Goal: Task Accomplishment & Management: Complete application form

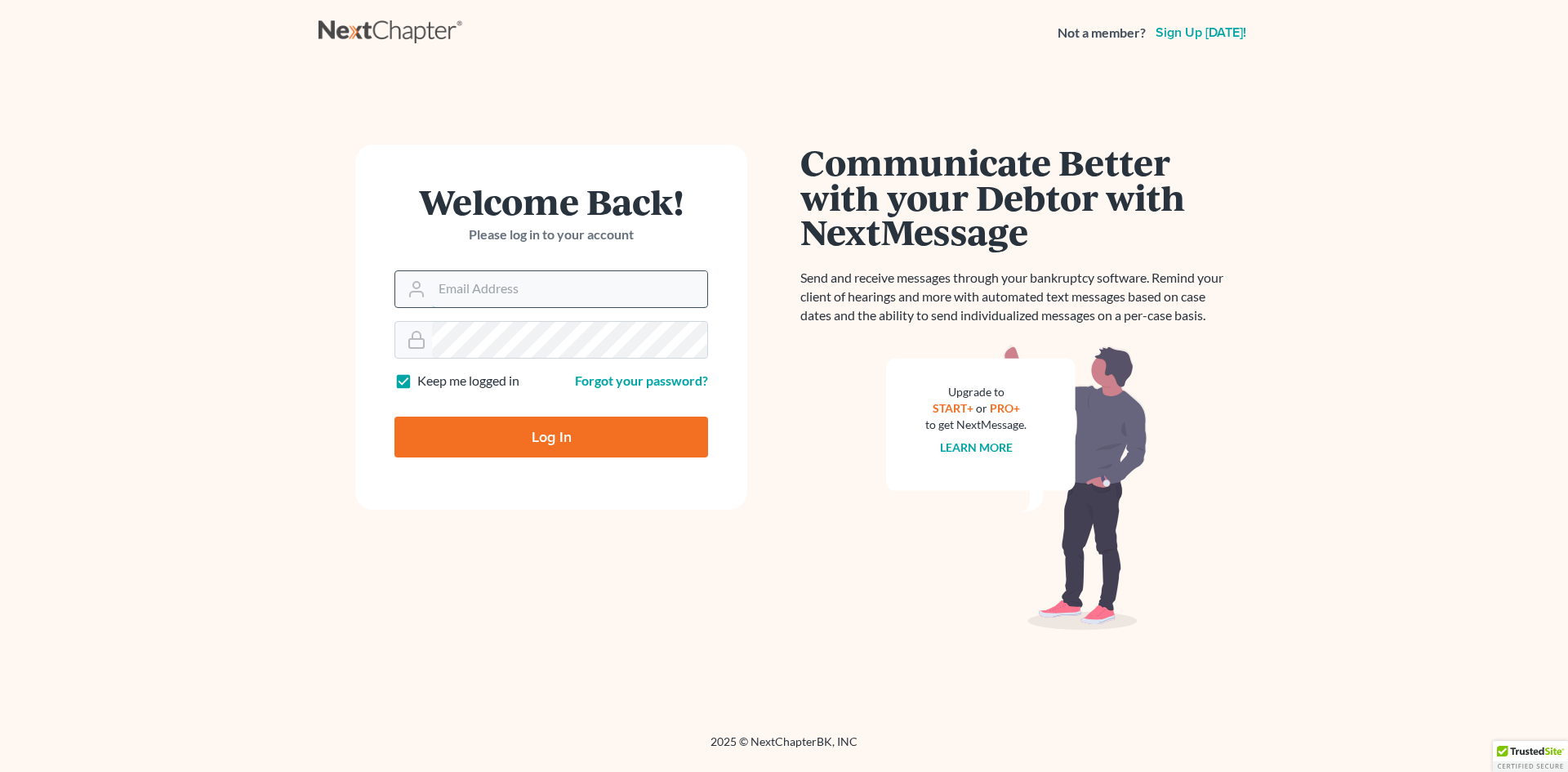
click at [533, 281] on input "Email Address" at bounding box center [569, 289] width 275 height 36
type input "[EMAIL_ADDRESS][DOMAIN_NAME]"
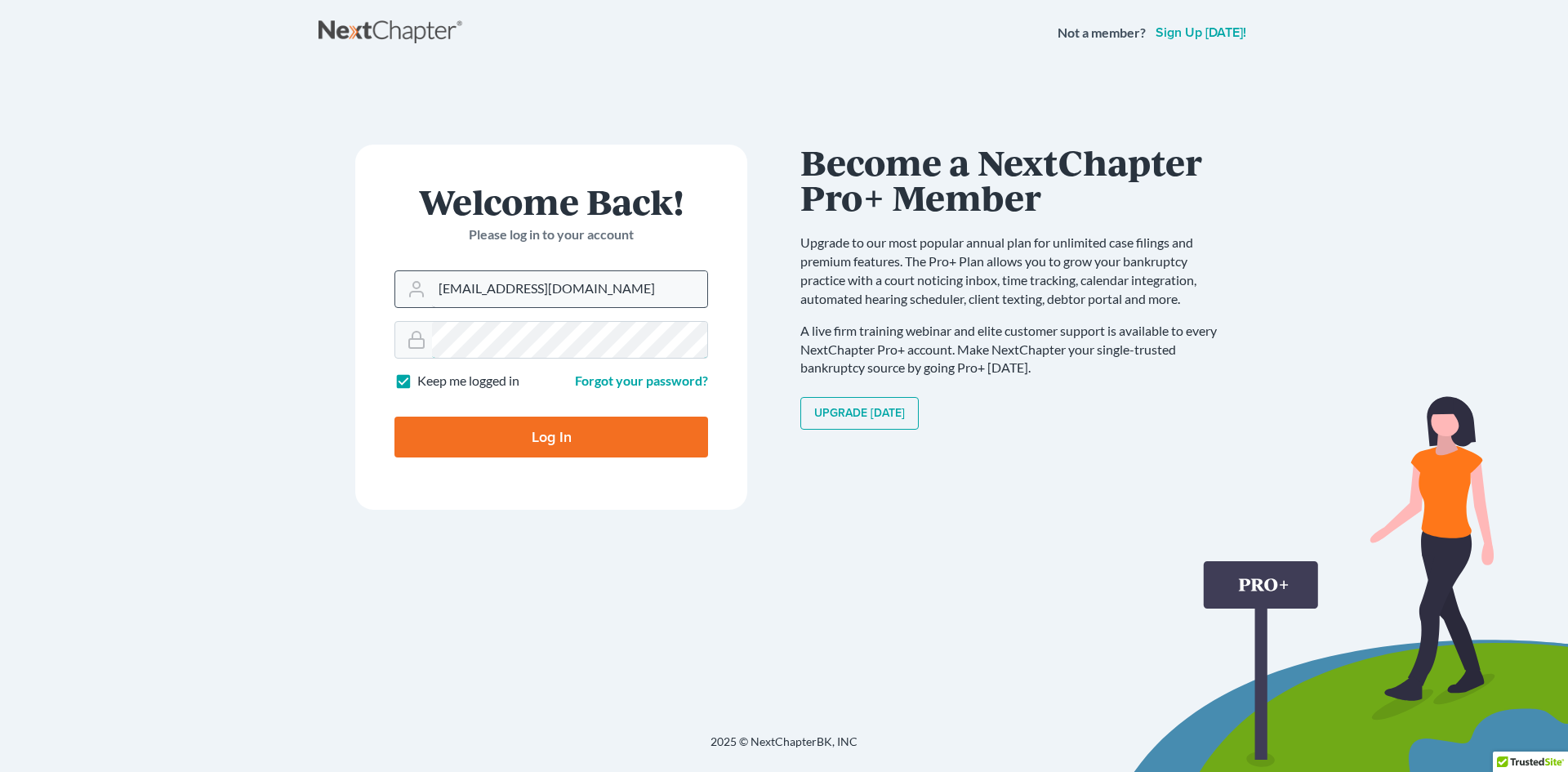
click at [394, 416] on input "Log In" at bounding box center [551, 436] width 313 height 41
type input "Thinking..."
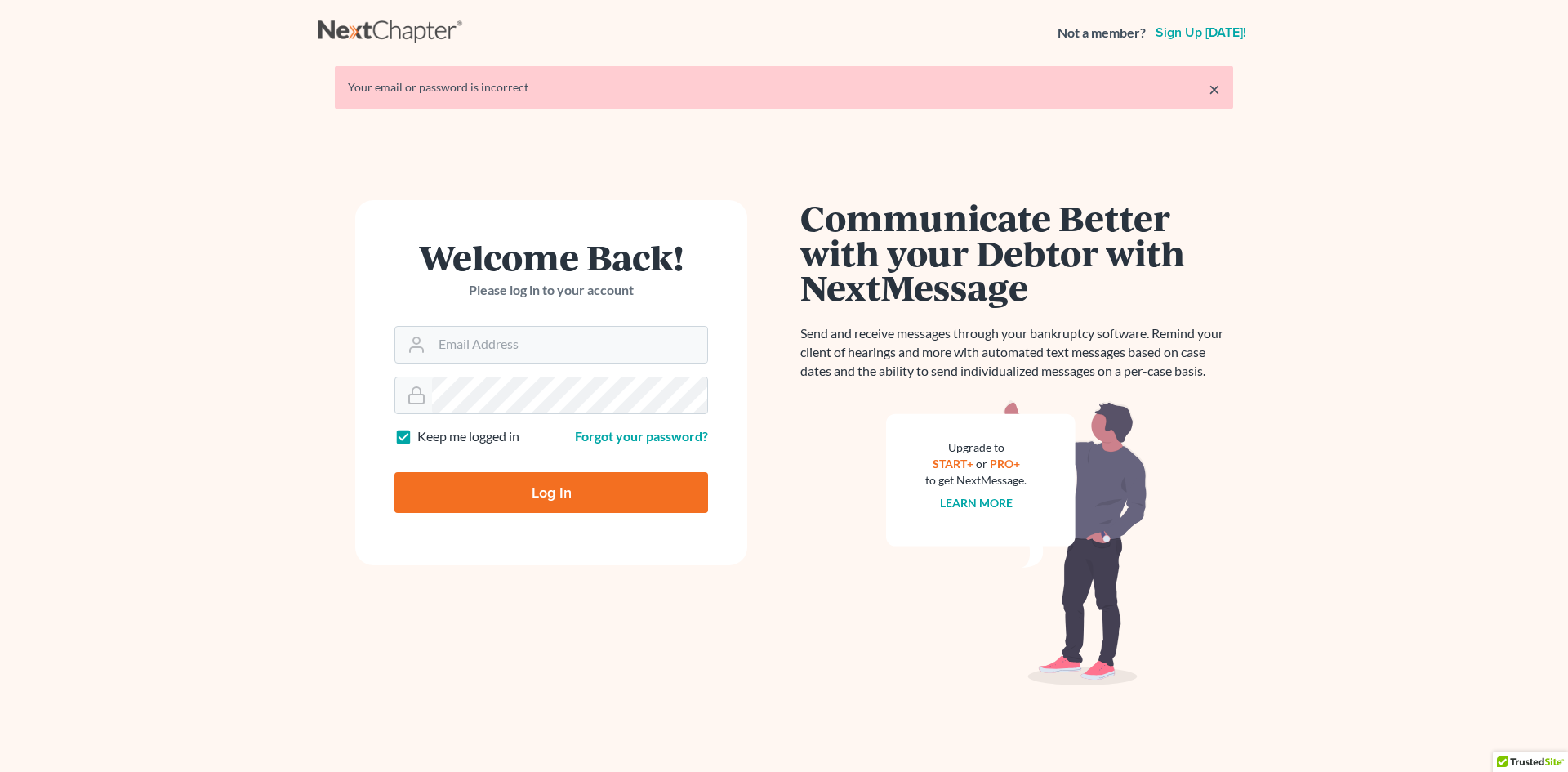
click at [1223, 82] on div "× Your email or password is incorrect" at bounding box center [784, 87] width 899 height 43
click at [1218, 87] on link "×" at bounding box center [1214, 89] width 12 height 20
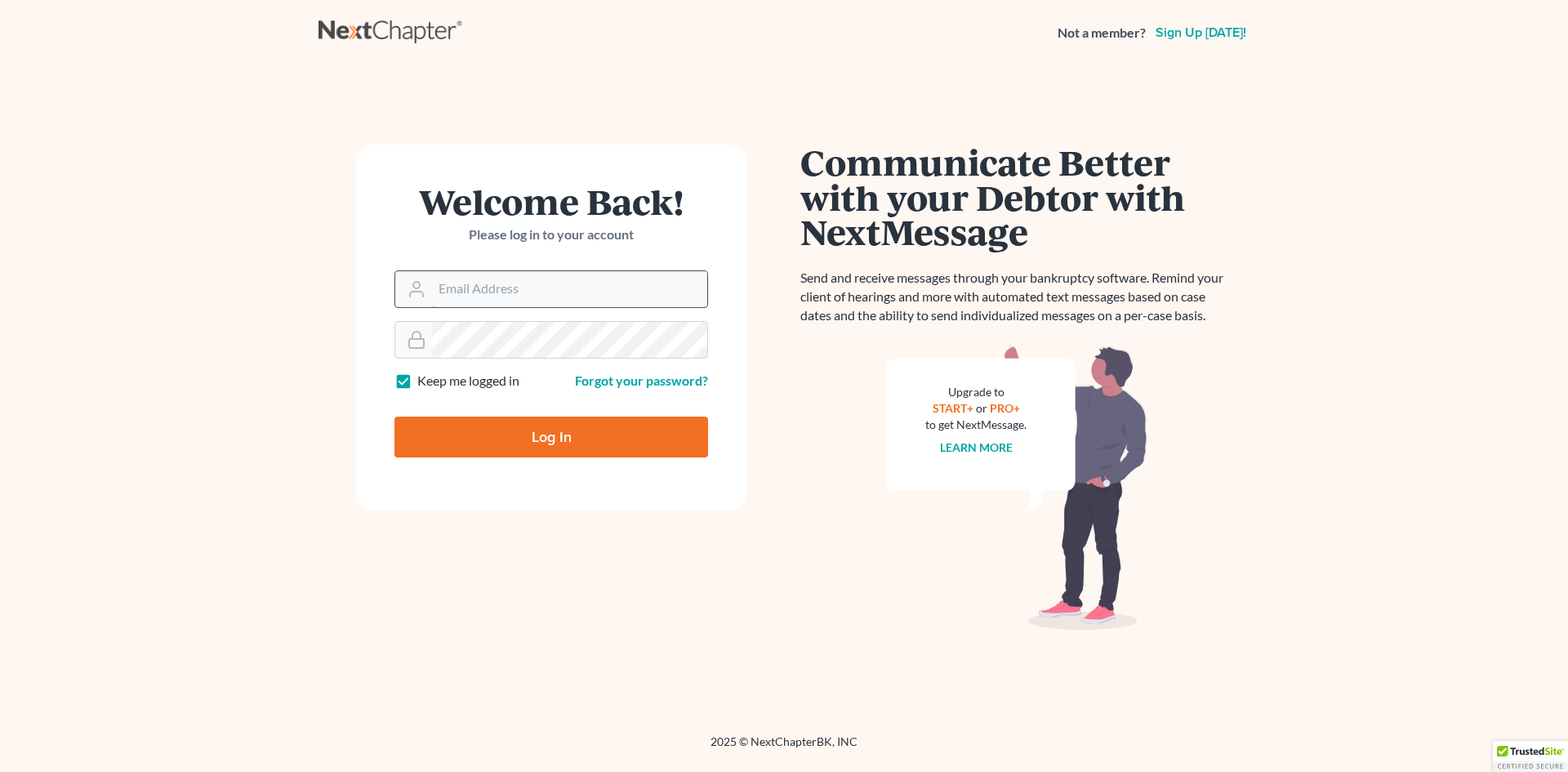
click at [467, 280] on input "Email Address" at bounding box center [569, 289] width 275 height 36
type input "[EMAIL_ADDRESS][DOMAIN_NAME]"
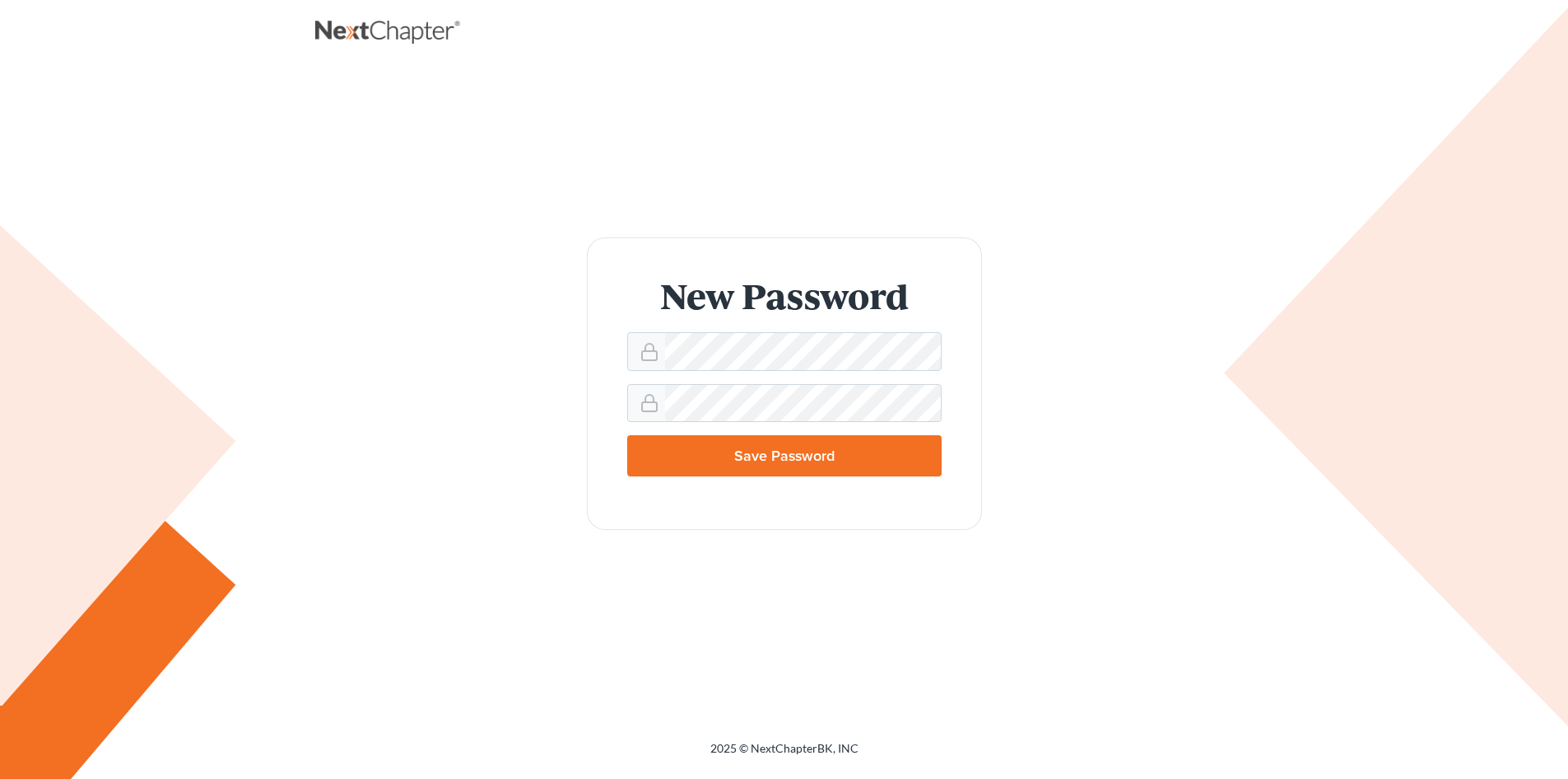
click at [854, 455] on input "Save Password" at bounding box center [784, 455] width 315 height 41
type input "Thinking..."
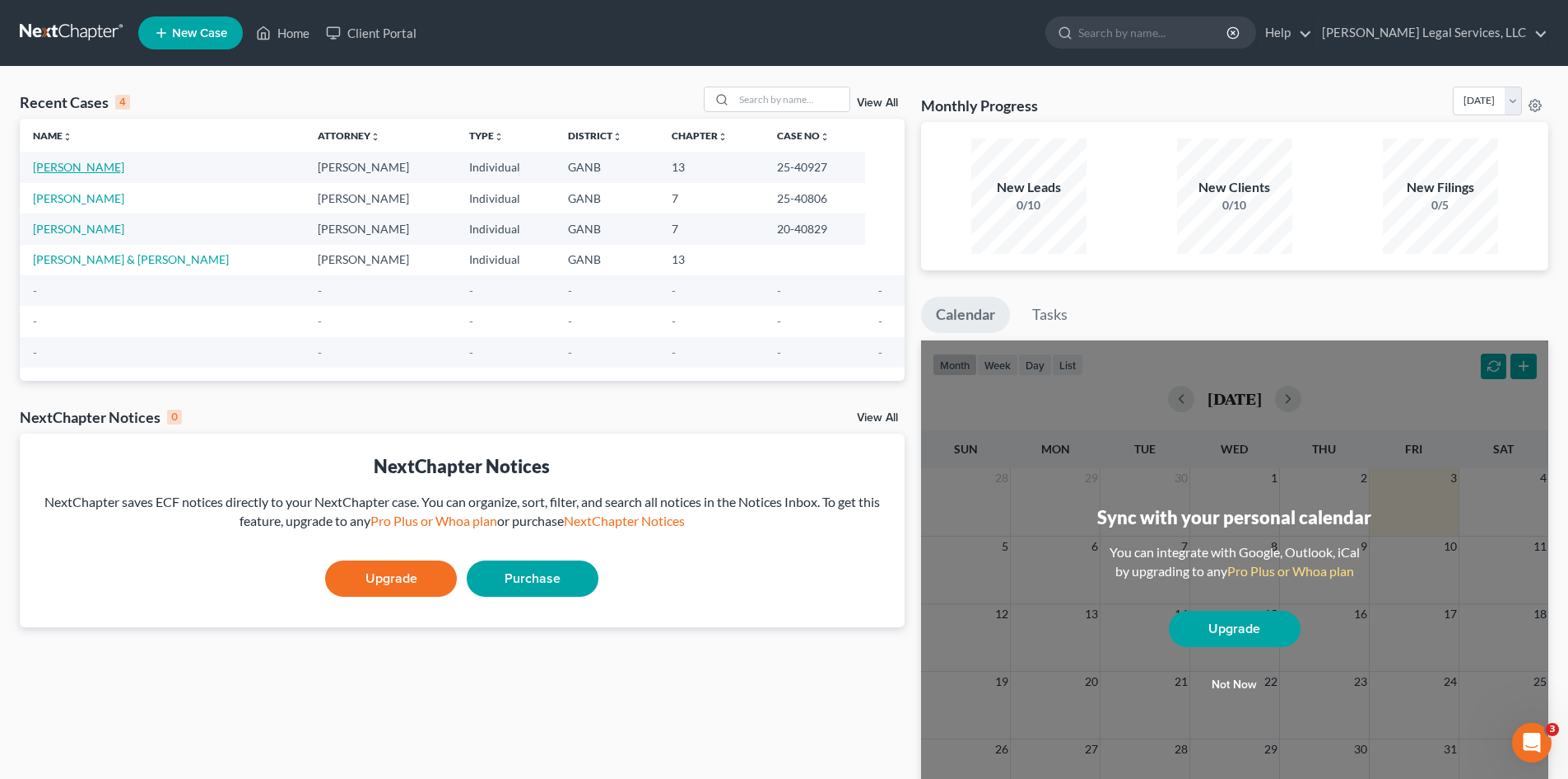
click at [78, 167] on link "Kelly, Khristie" at bounding box center [79, 167] width 92 height 14
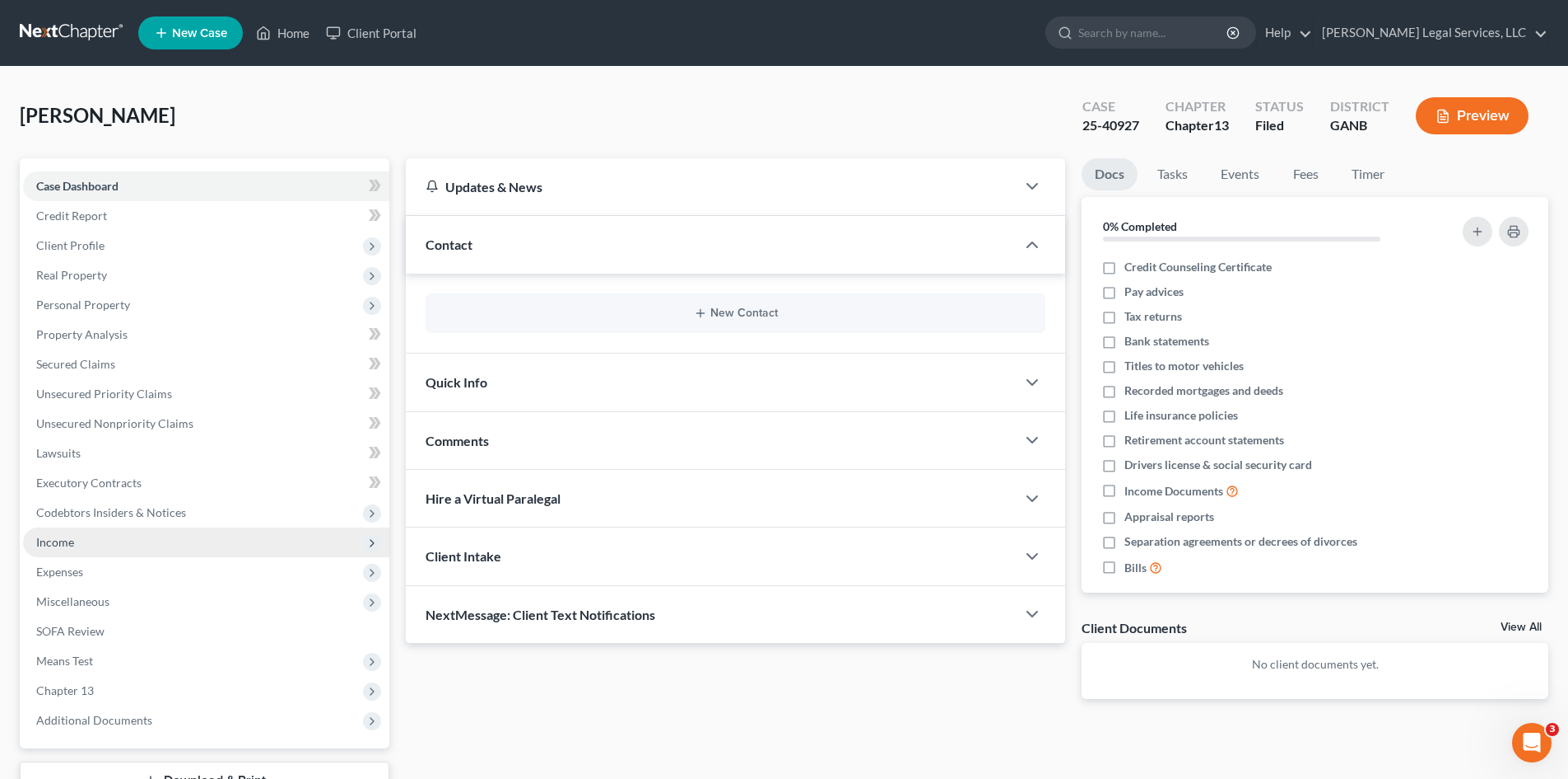
click at [60, 545] on span "Income" at bounding box center [55, 542] width 38 height 14
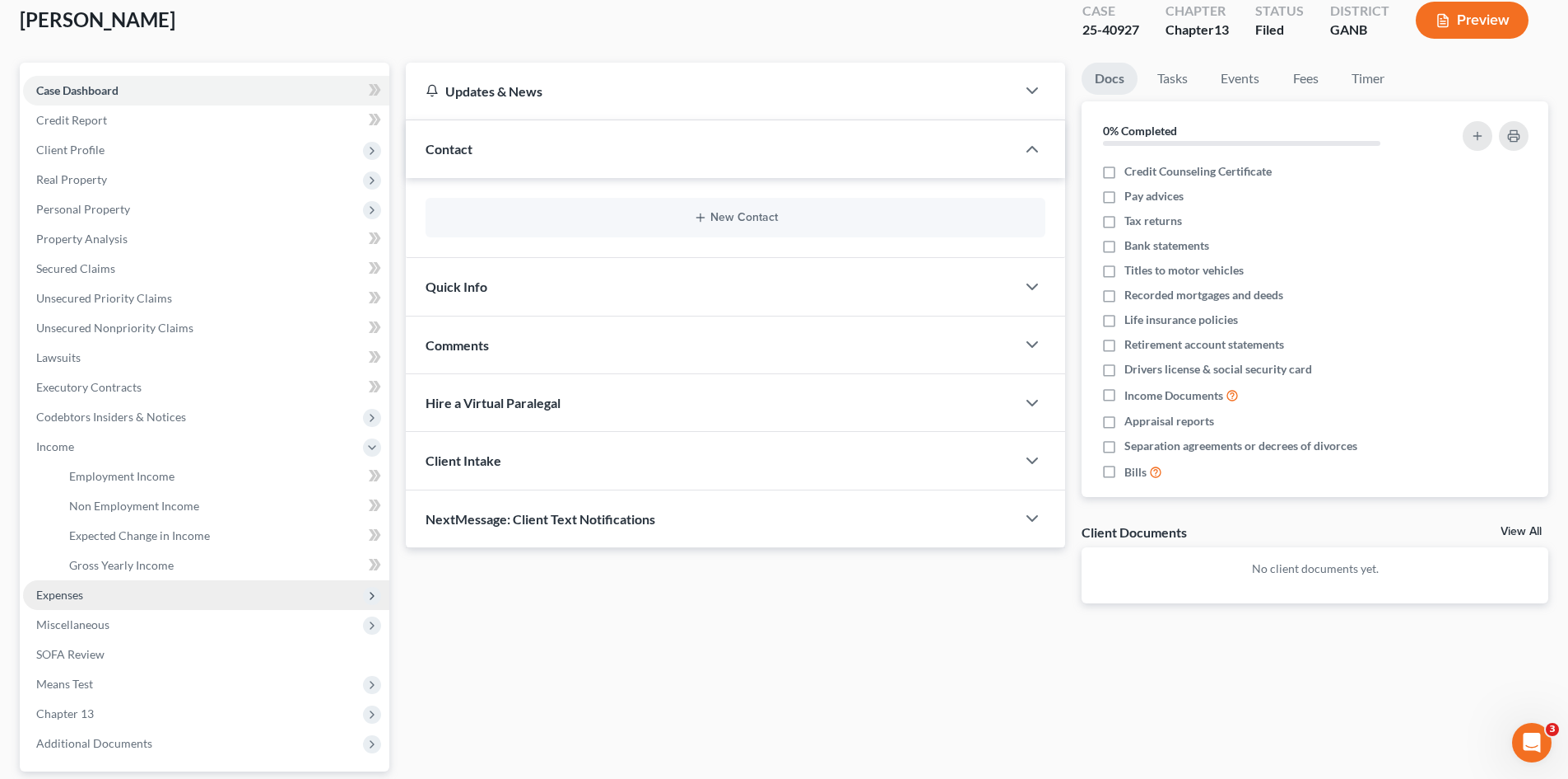
scroll to position [245, 0]
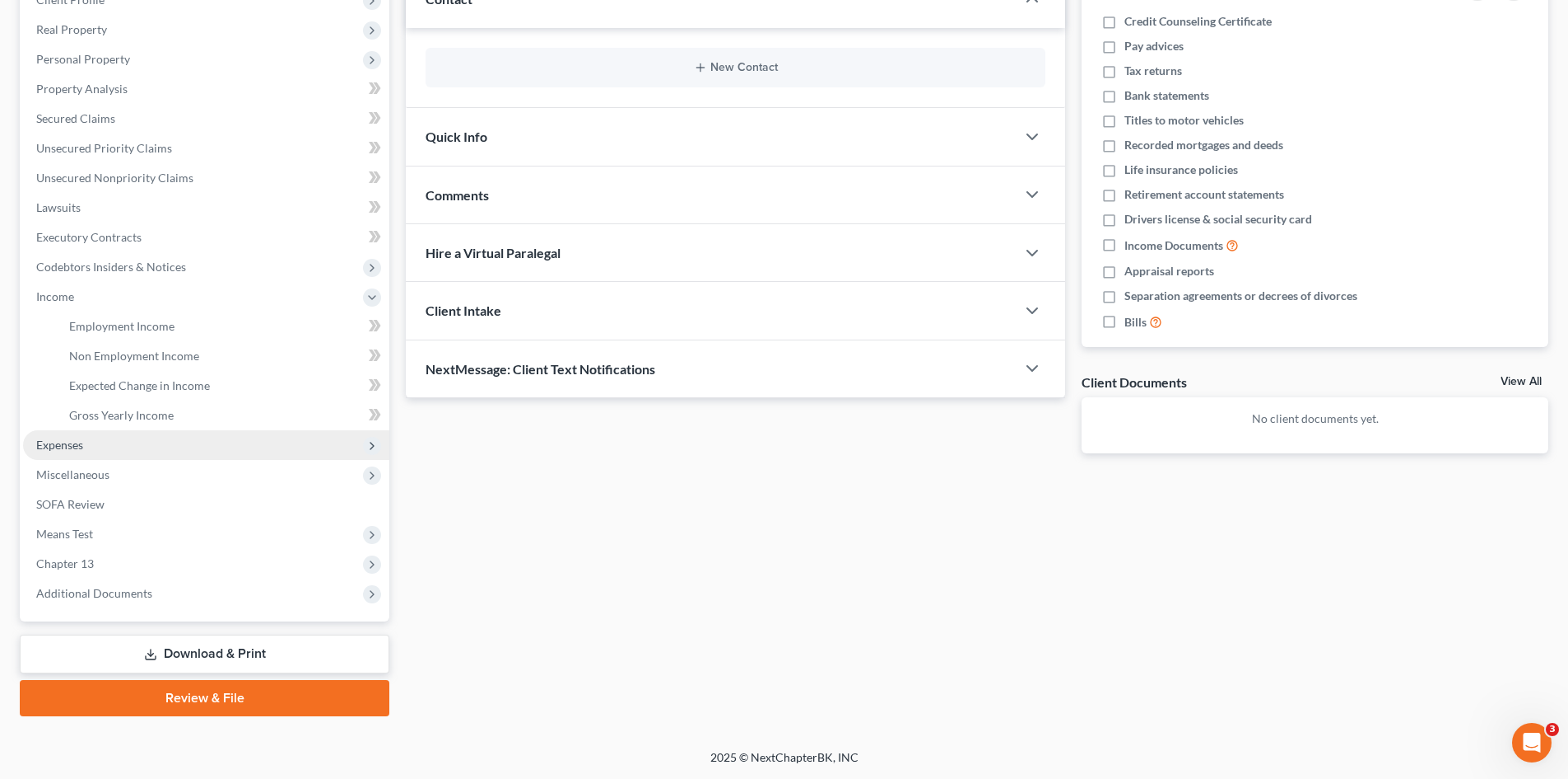
click at [52, 447] on span "Expenses" at bounding box center [59, 445] width 47 height 14
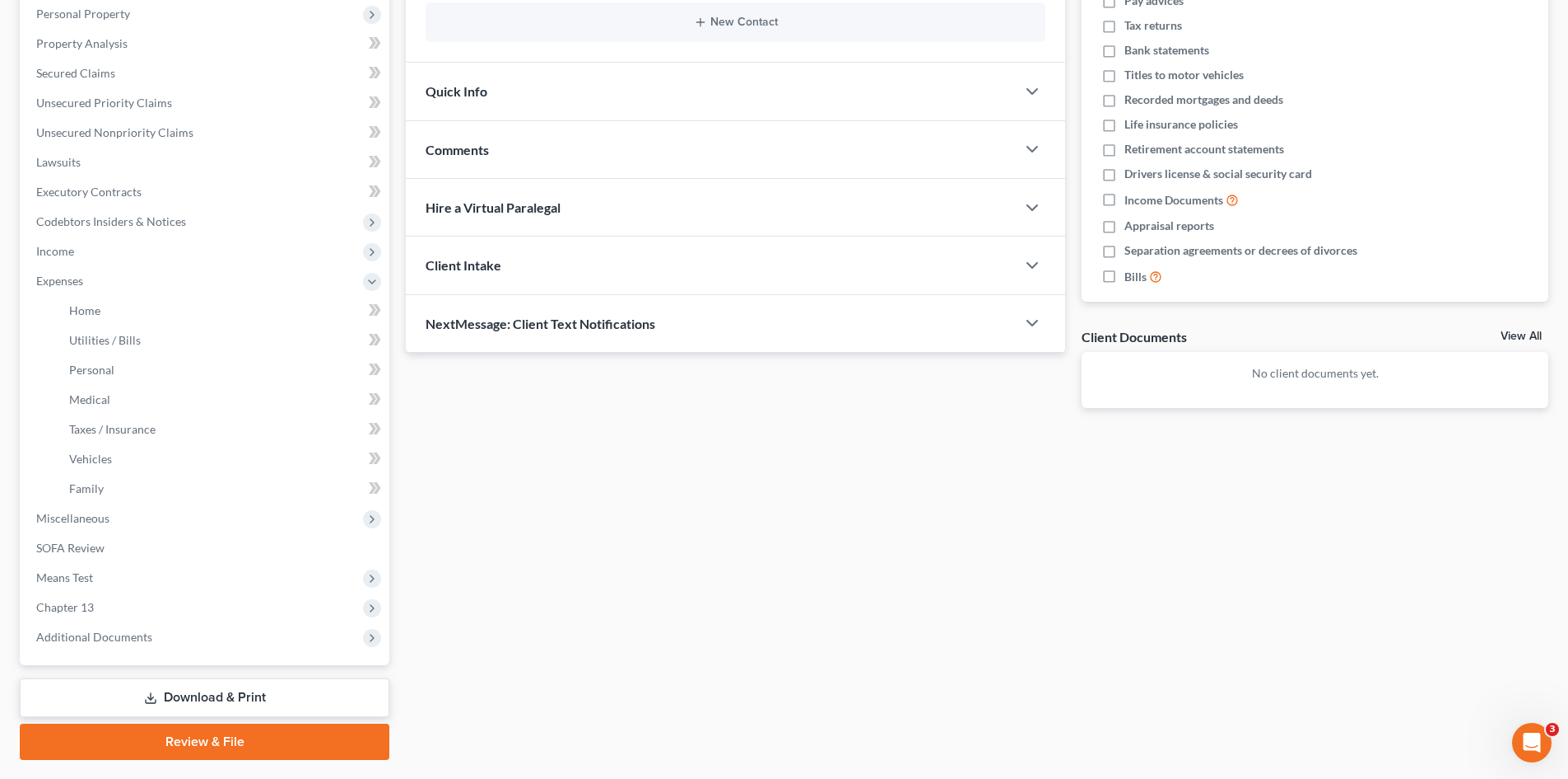
scroll to position [334, 0]
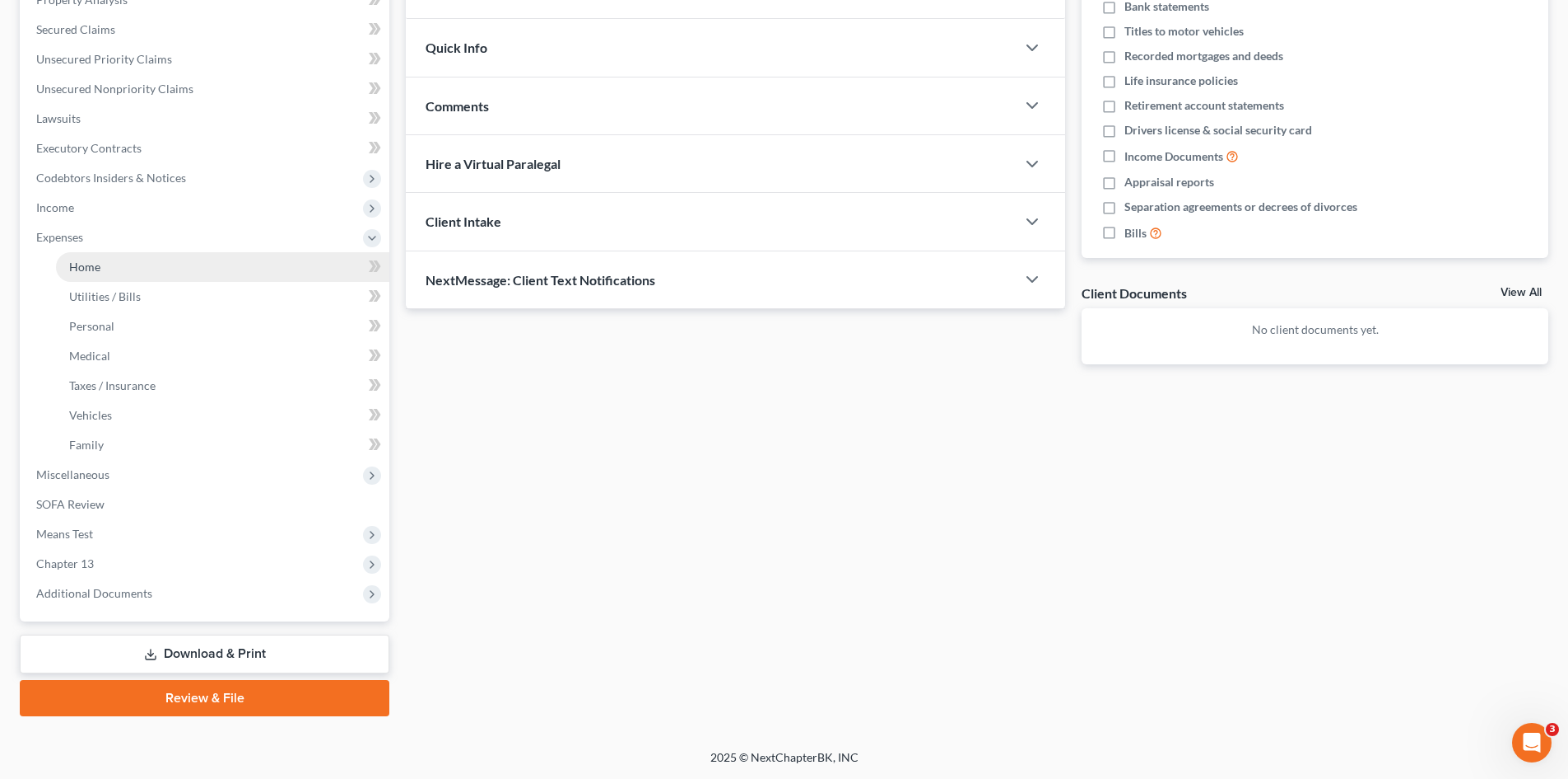
click at [96, 263] on span "Home" at bounding box center [84, 266] width 31 height 14
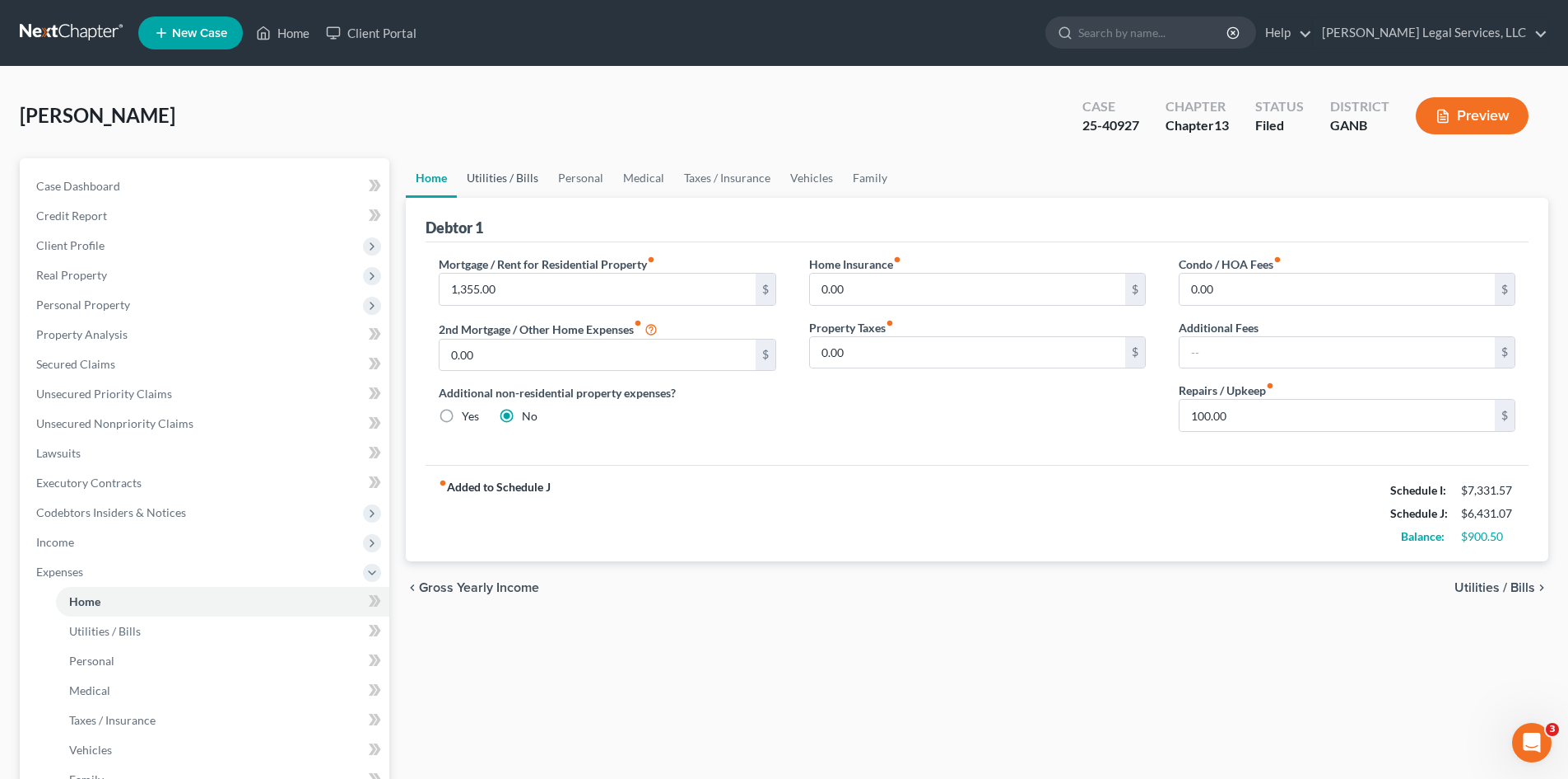
click at [506, 180] on link "Utilities / Bills" at bounding box center [502, 179] width 92 height 40
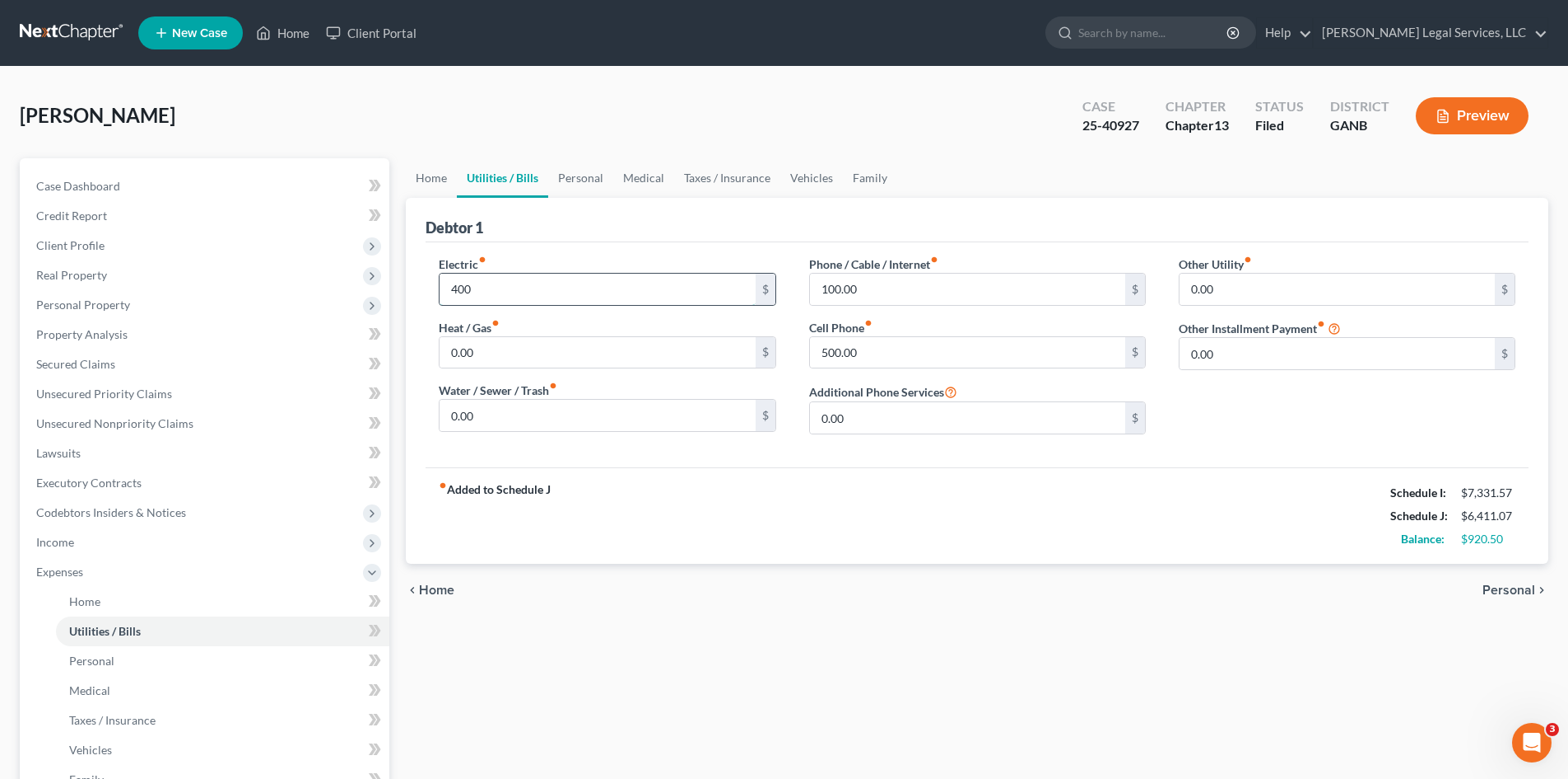
type input "400"
click at [588, 190] on link "Personal" at bounding box center [580, 179] width 65 height 40
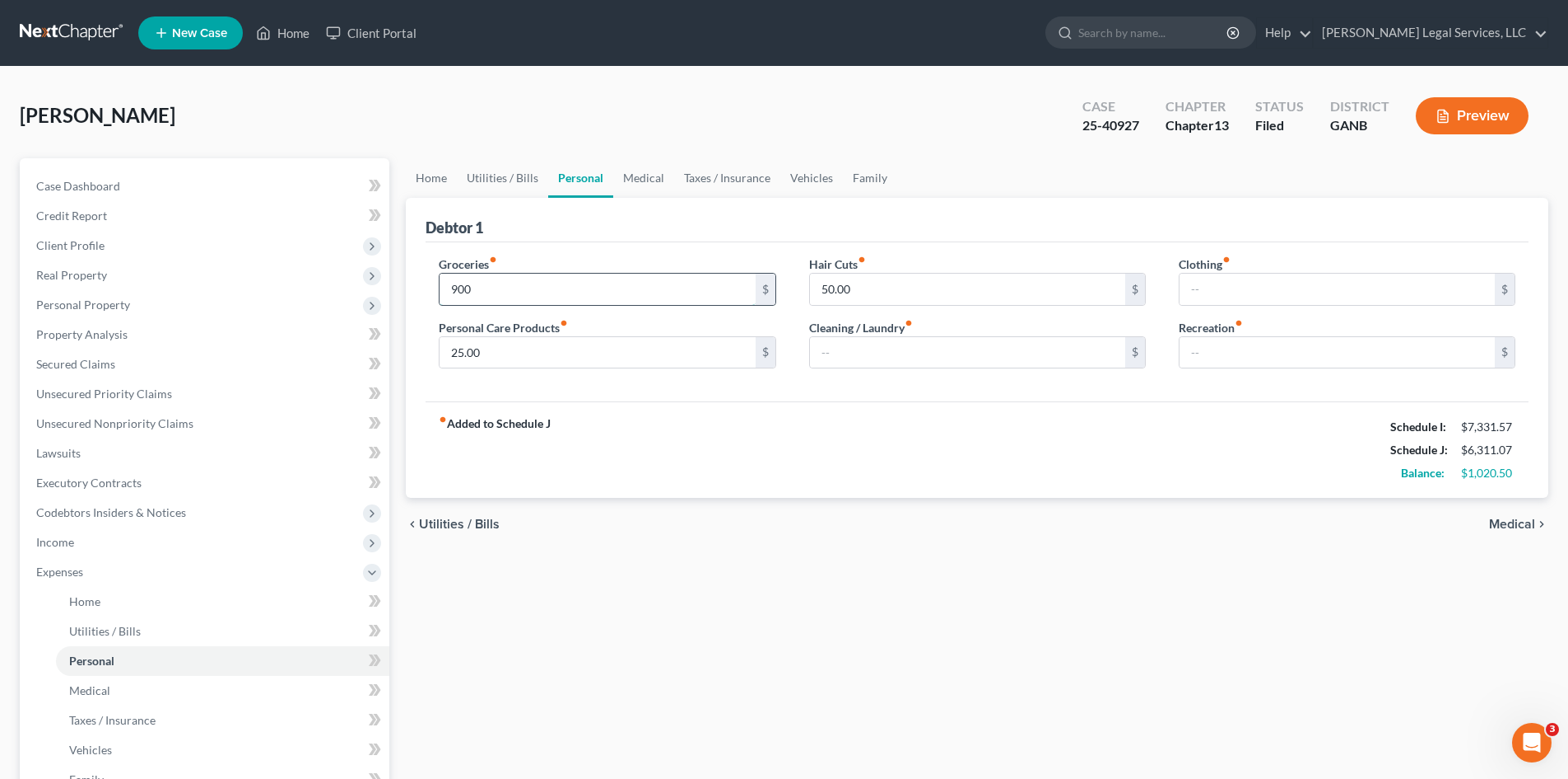
type input "900"
type input "20"
type input "40"
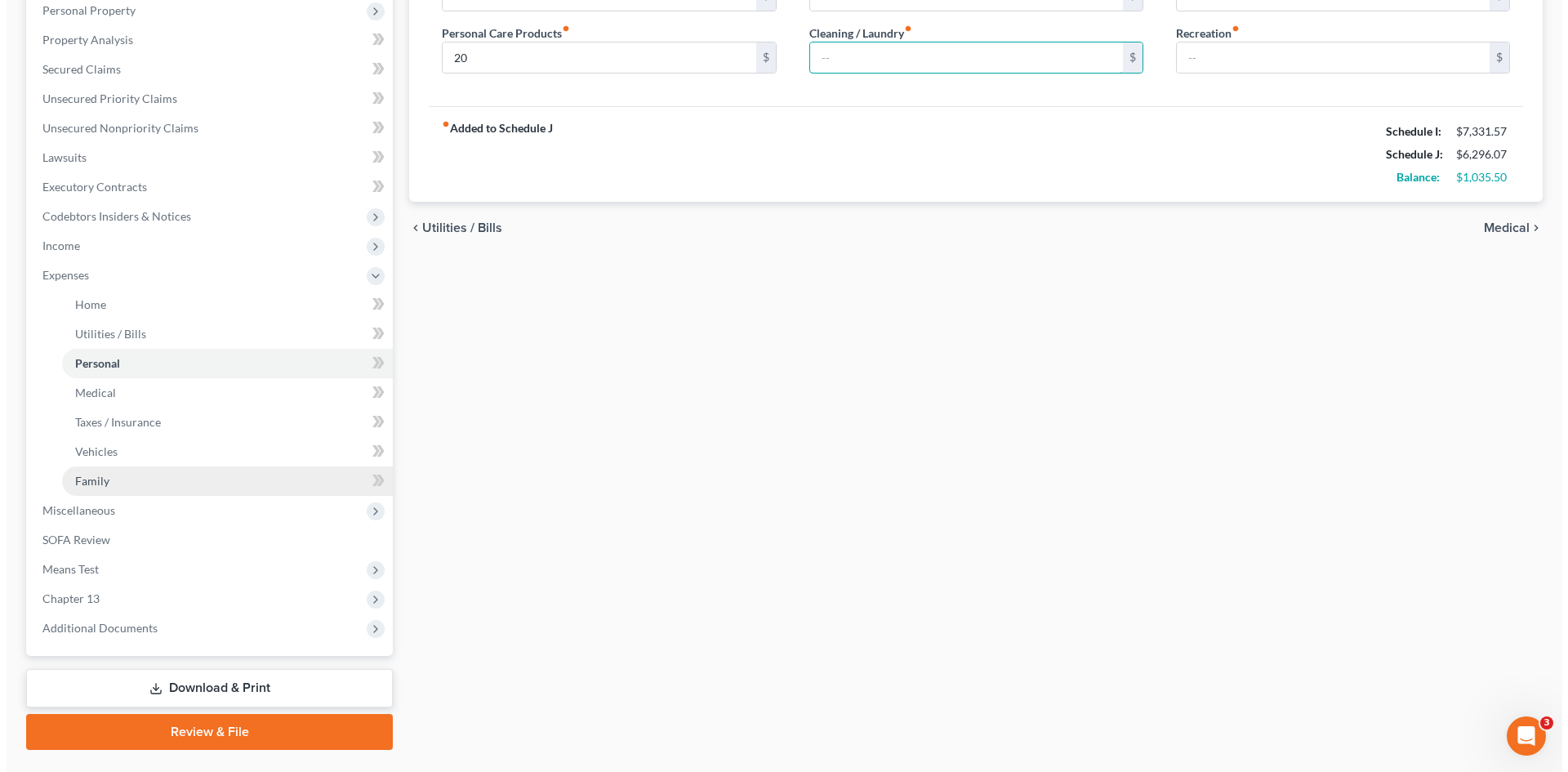
scroll to position [326, 0]
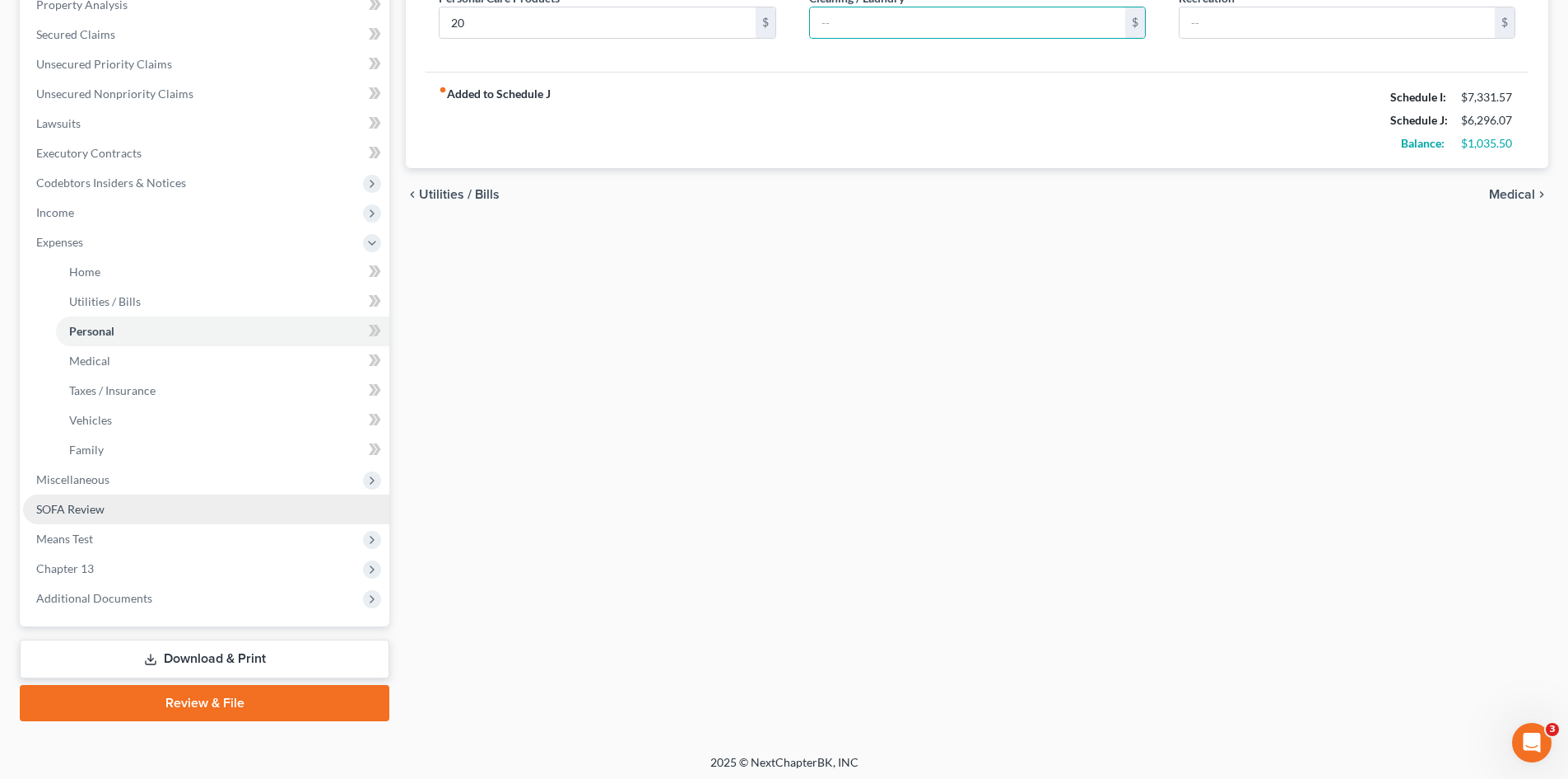
click at [68, 512] on span "SOFA Review" at bounding box center [70, 509] width 69 height 14
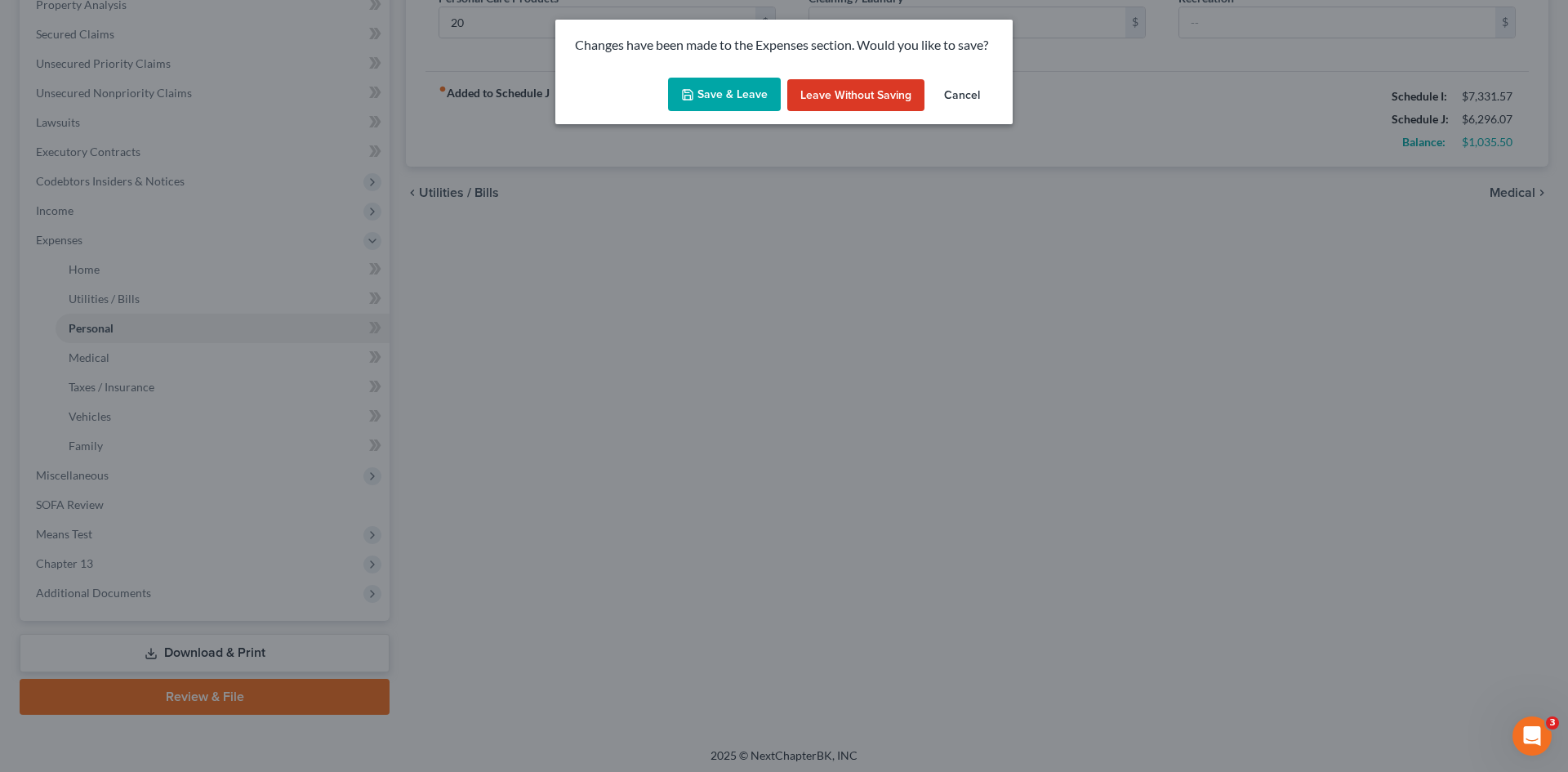
click at [708, 92] on button "Save & Leave" at bounding box center [725, 94] width 113 height 35
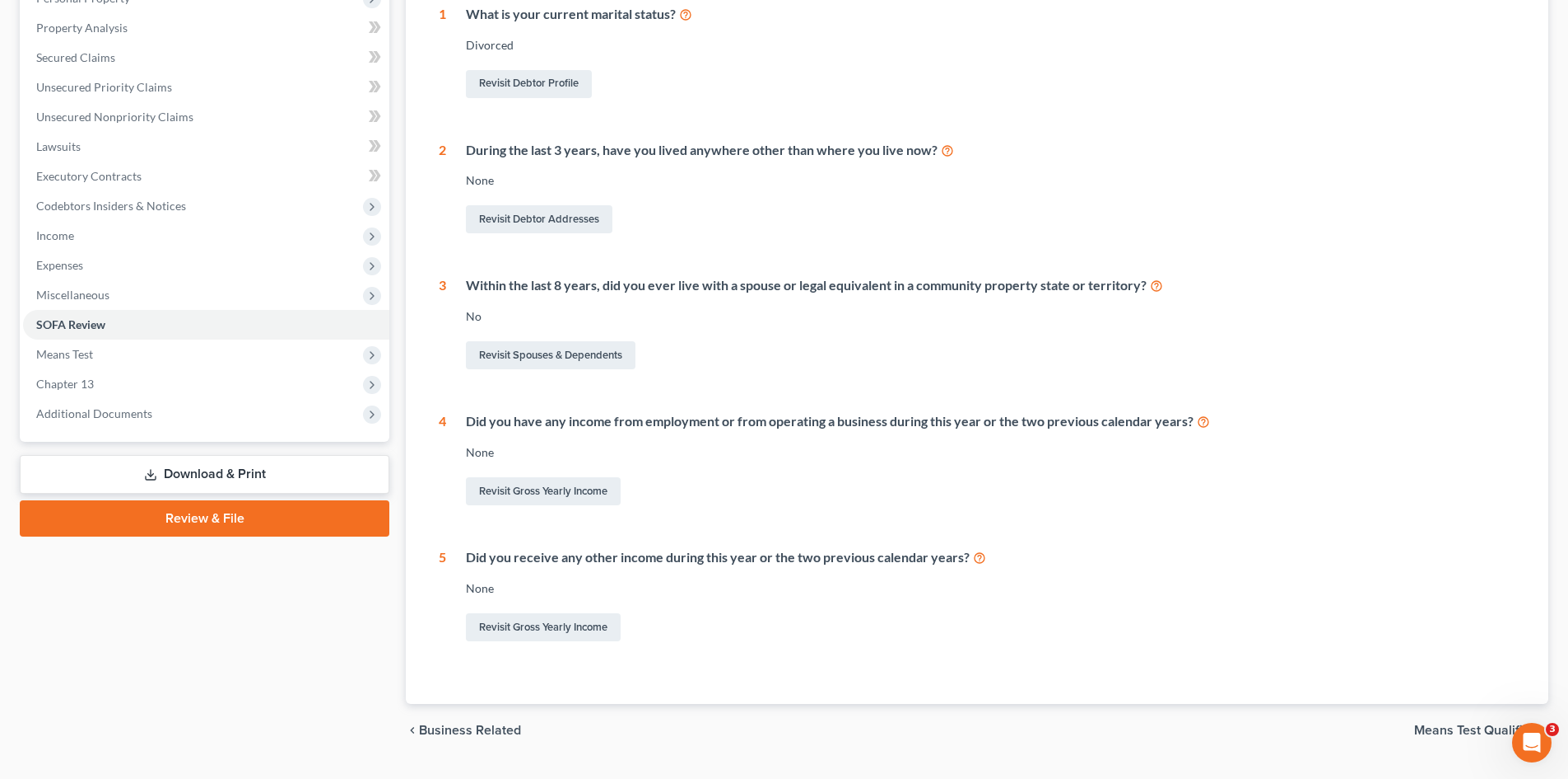
scroll to position [347, 0]
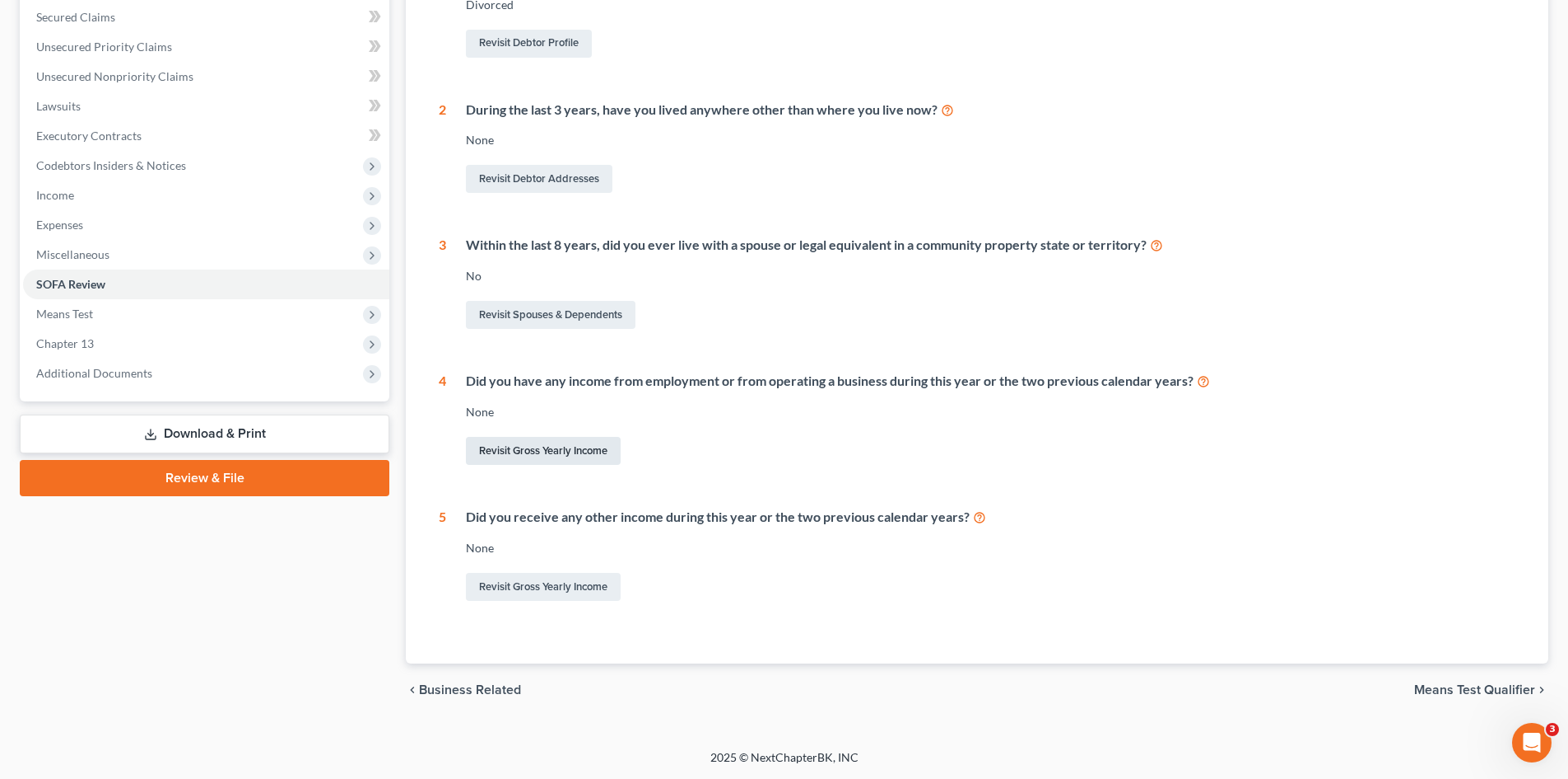
click at [517, 449] on link "Revisit Gross Yearly Income" at bounding box center [542, 451] width 155 height 28
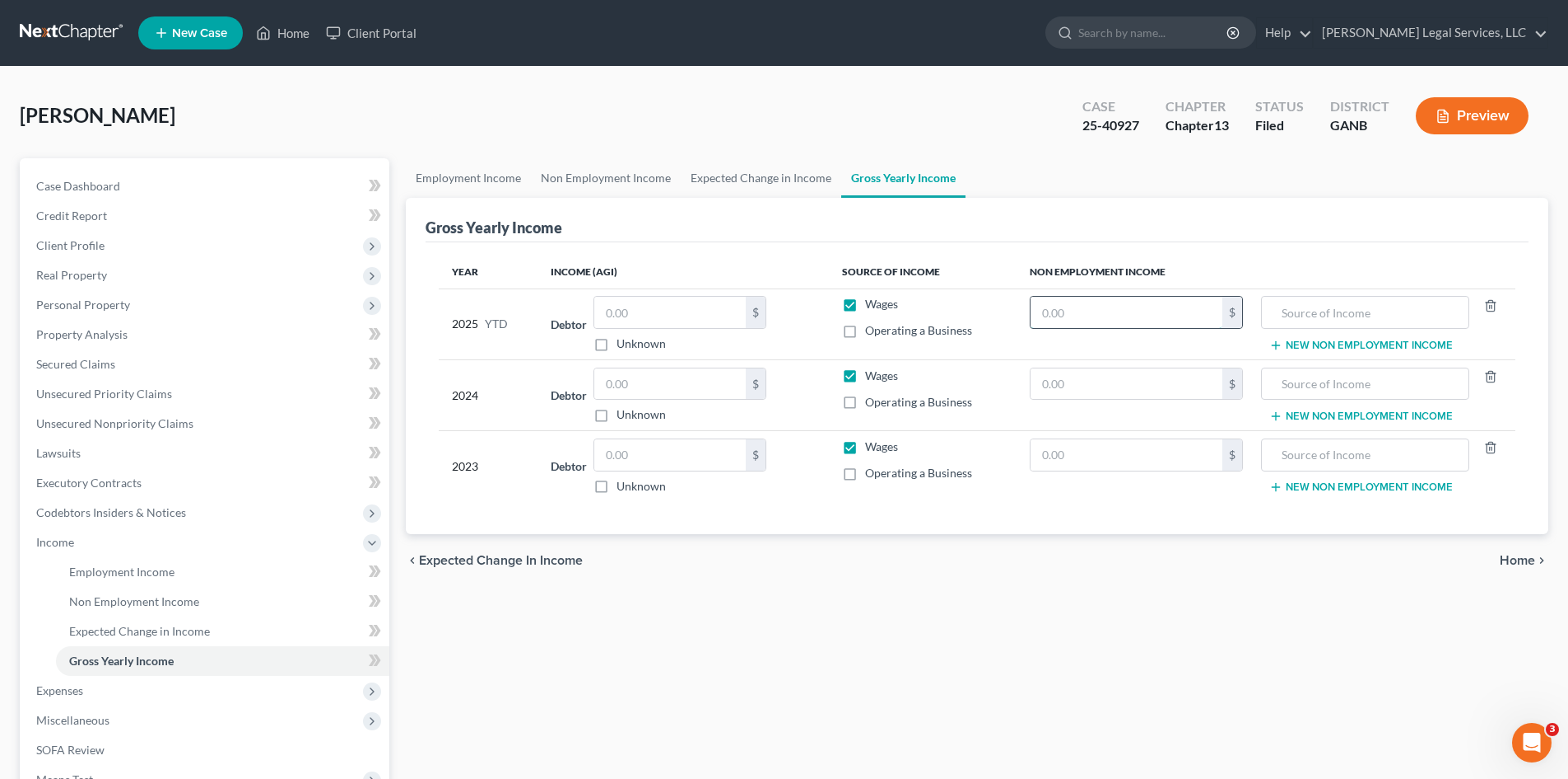
click at [1106, 313] on input "text" at bounding box center [1126, 311] width 191 height 31
click at [744, 314] on input "text" at bounding box center [670, 311] width 152 height 31
click at [642, 383] on input "text" at bounding box center [670, 383] width 152 height 31
drag, startPoint x: 651, startPoint y: 309, endPoint x: 596, endPoint y: 307, distance: 55.0
click at [596, 307] on input "42,592" at bounding box center [670, 311] width 152 height 31
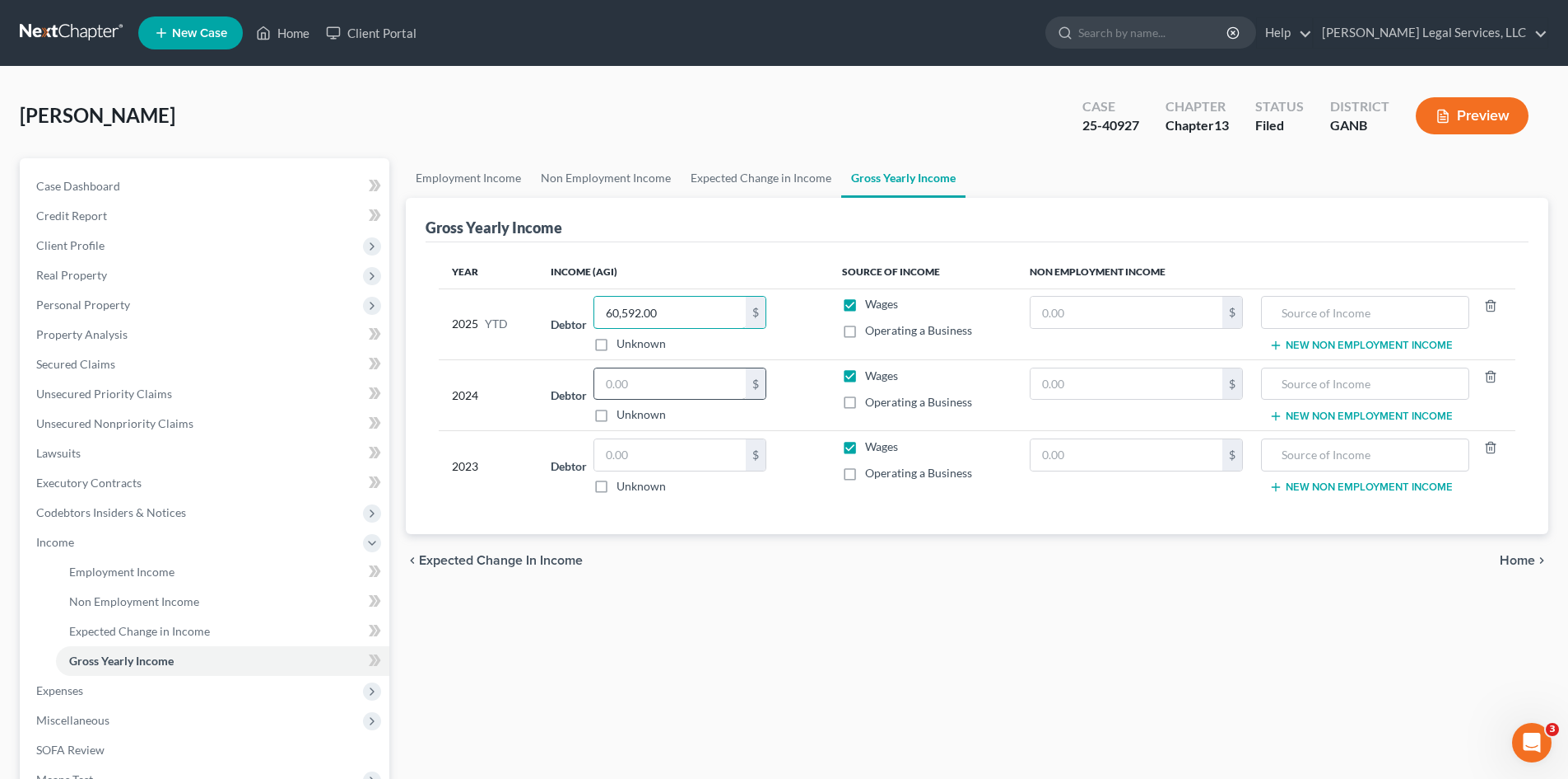
type input "60,592.00"
click at [632, 386] on input "text" at bounding box center [670, 383] width 152 height 31
